Goal: Transaction & Acquisition: Purchase product/service

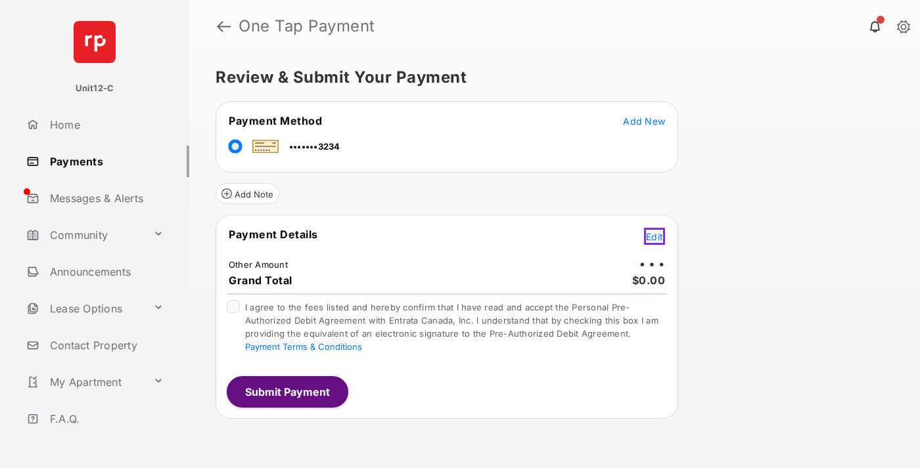
click at [656, 235] on span "Edit" at bounding box center [654, 236] width 17 height 11
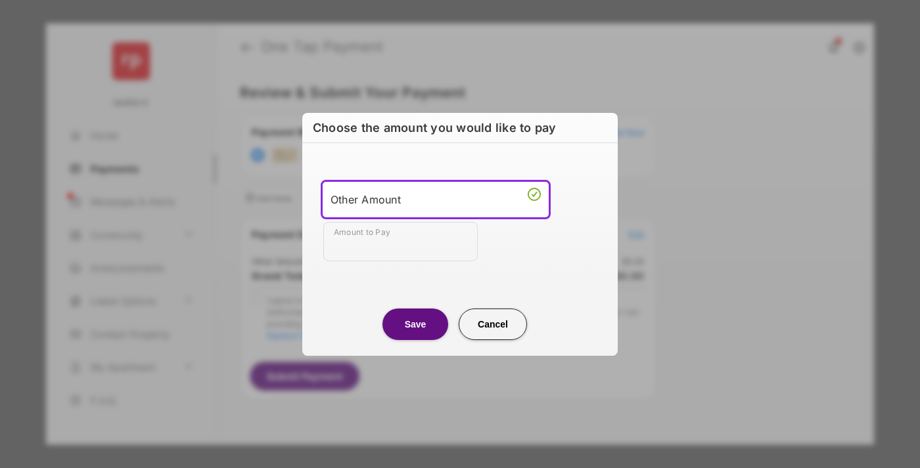
click at [436, 199] on div "Other Amount" at bounding box center [435, 200] width 210 height 20
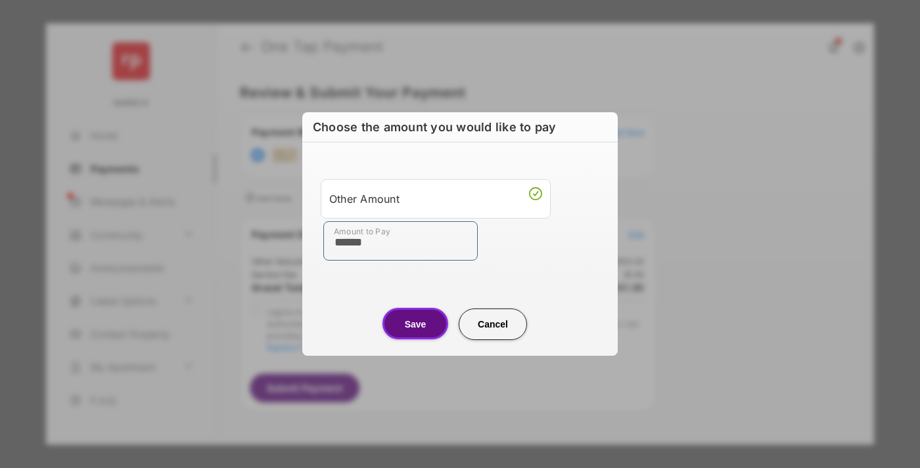
type input "******"
click at [415, 324] on button "Save" at bounding box center [415, 324] width 66 height 32
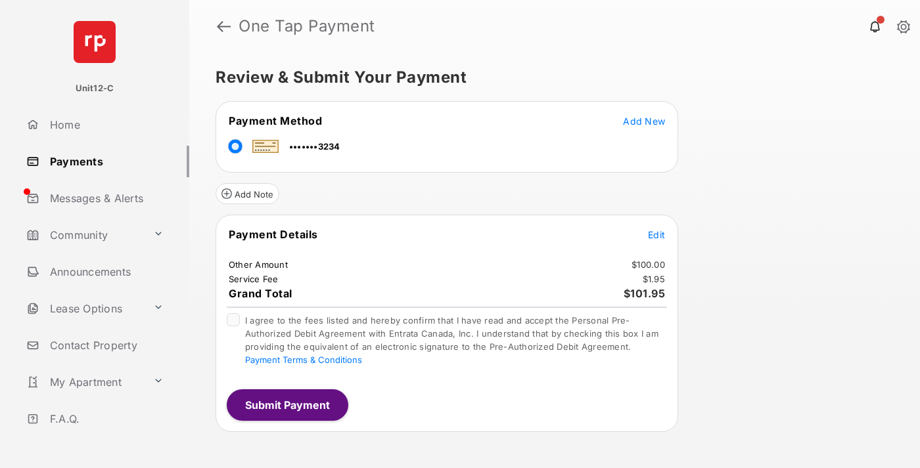
click at [656, 235] on span "Edit" at bounding box center [656, 234] width 17 height 11
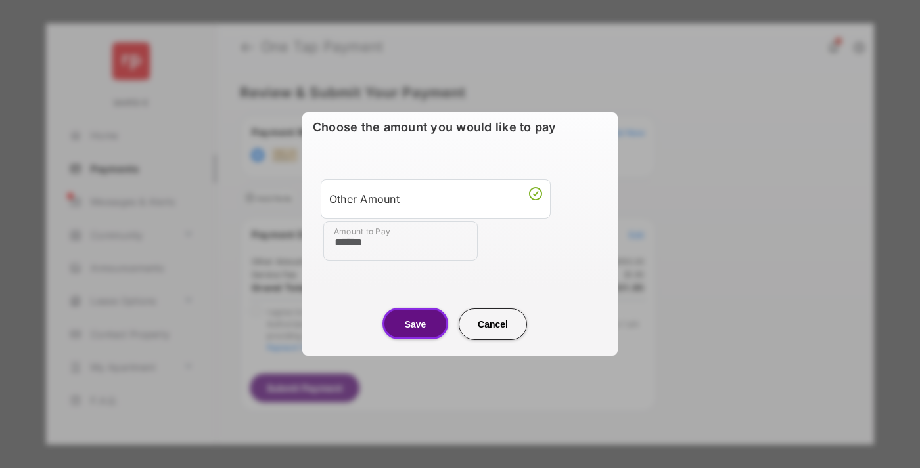
click at [415, 324] on button "Save" at bounding box center [415, 324] width 66 height 32
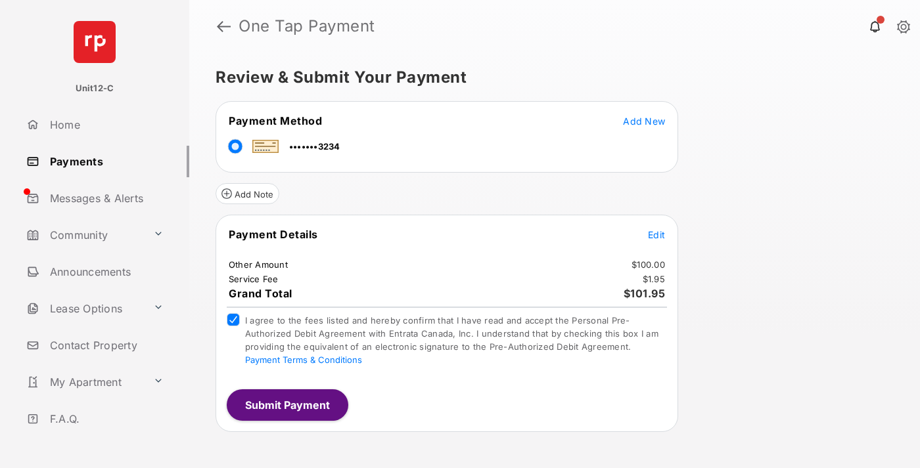
click at [286, 405] on button "Submit Payment" at bounding box center [288, 406] width 122 height 32
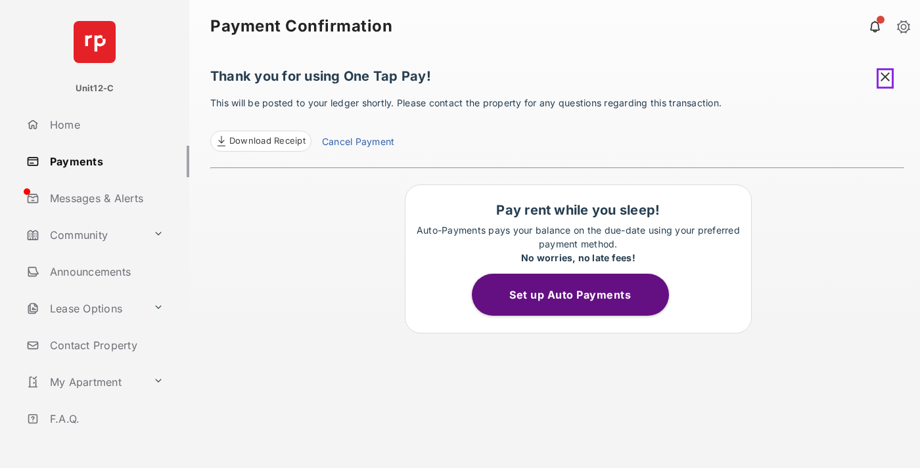
click at [887, 76] on span at bounding box center [884, 78] width 17 height 20
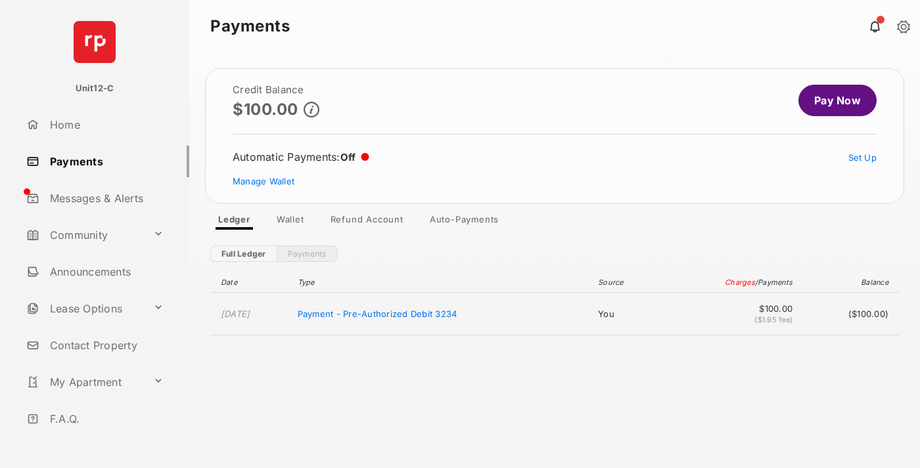
click at [263, 181] on link "Manage Wallet" at bounding box center [264, 181] width 62 height 11
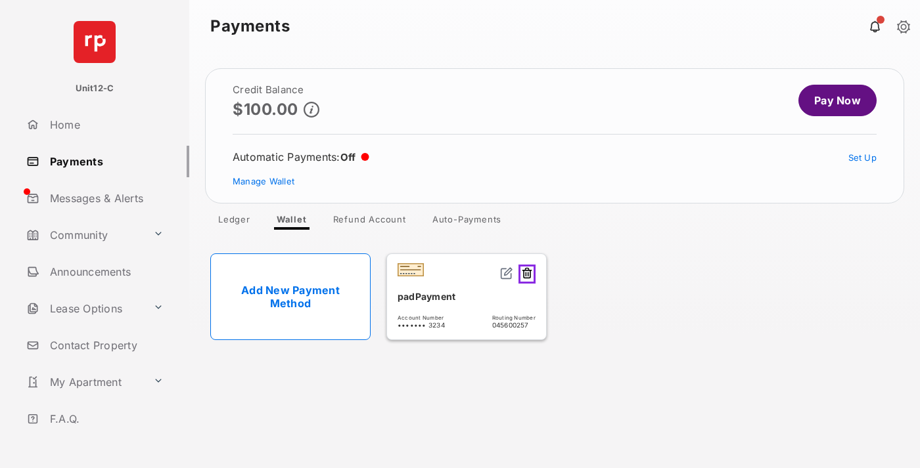
click at [529, 272] on button at bounding box center [526, 274] width 17 height 19
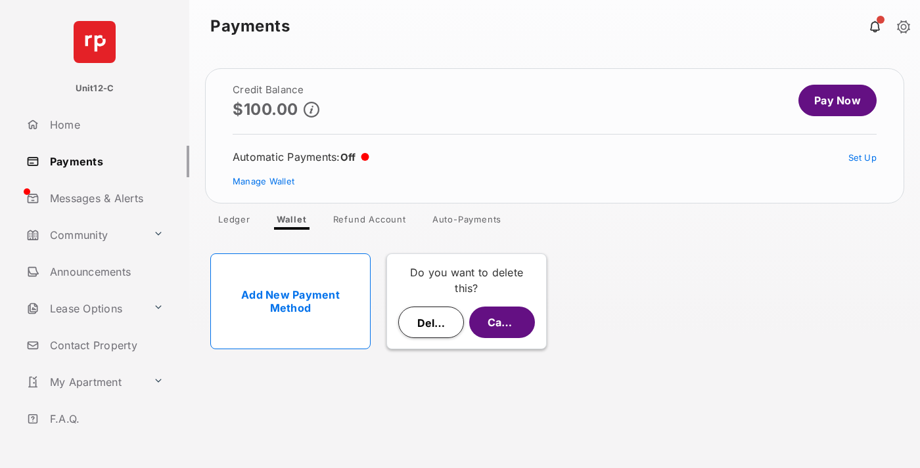
click at [431, 323] on button "Delete" at bounding box center [431, 323] width 66 height 32
